Goal: Find specific page/section: Find specific page/section

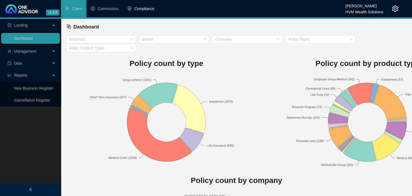
click at [136, 8] on span "Compliance" at bounding box center [144, 9] width 20 height 4
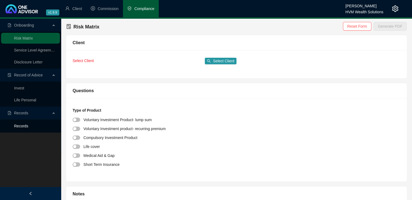
click at [22, 127] on link "Records" at bounding box center [21, 126] width 14 height 4
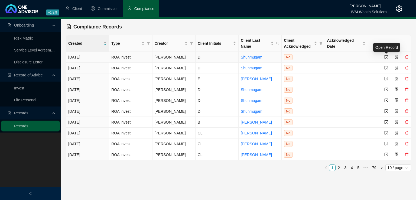
click at [385, 57] on icon "select" at bounding box center [387, 57] width 4 height 4
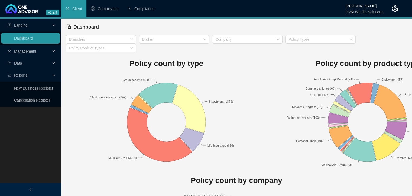
click at [395, 8] on icon "setting" at bounding box center [396, 8] width 6 height 7
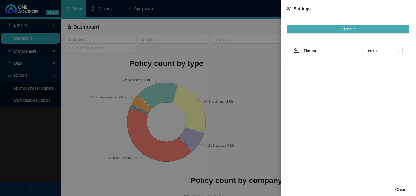
click at [343, 30] on span "Signout" at bounding box center [348, 29] width 13 height 6
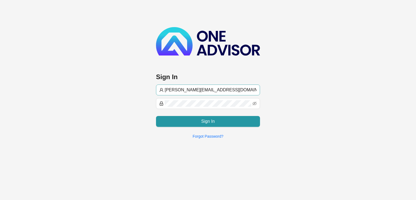
drag, startPoint x: 215, startPoint y: 87, endPoint x: 179, endPoint y: 91, distance: 35.4
click at [179, 91] on input "wesley@hvmws.co.za" at bounding box center [211, 90] width 92 height 7
type input "carla@hvm.co.za"
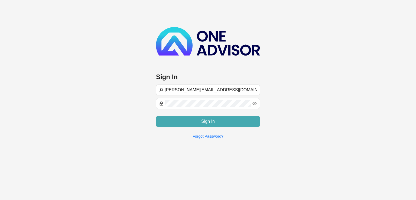
click at [188, 123] on button "Sign In" at bounding box center [208, 121] width 104 height 11
